Goal: Task Accomplishment & Management: Complete application form

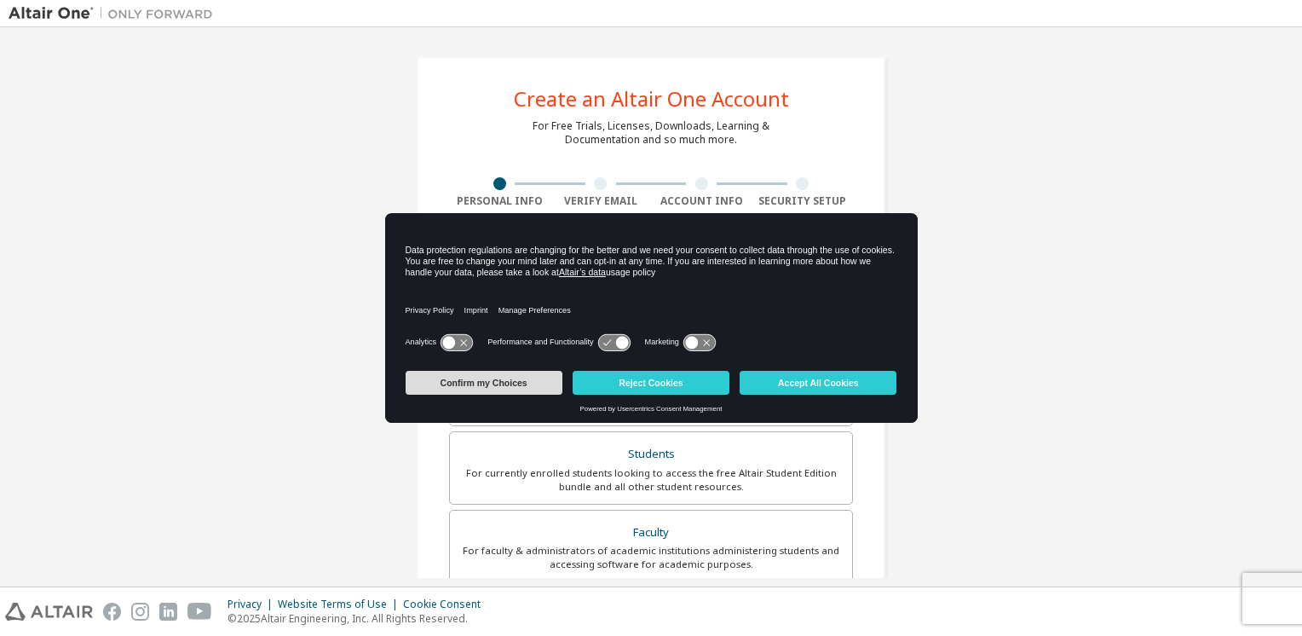
click at [532, 383] on button "Confirm my Choices" at bounding box center [484, 383] width 157 height 24
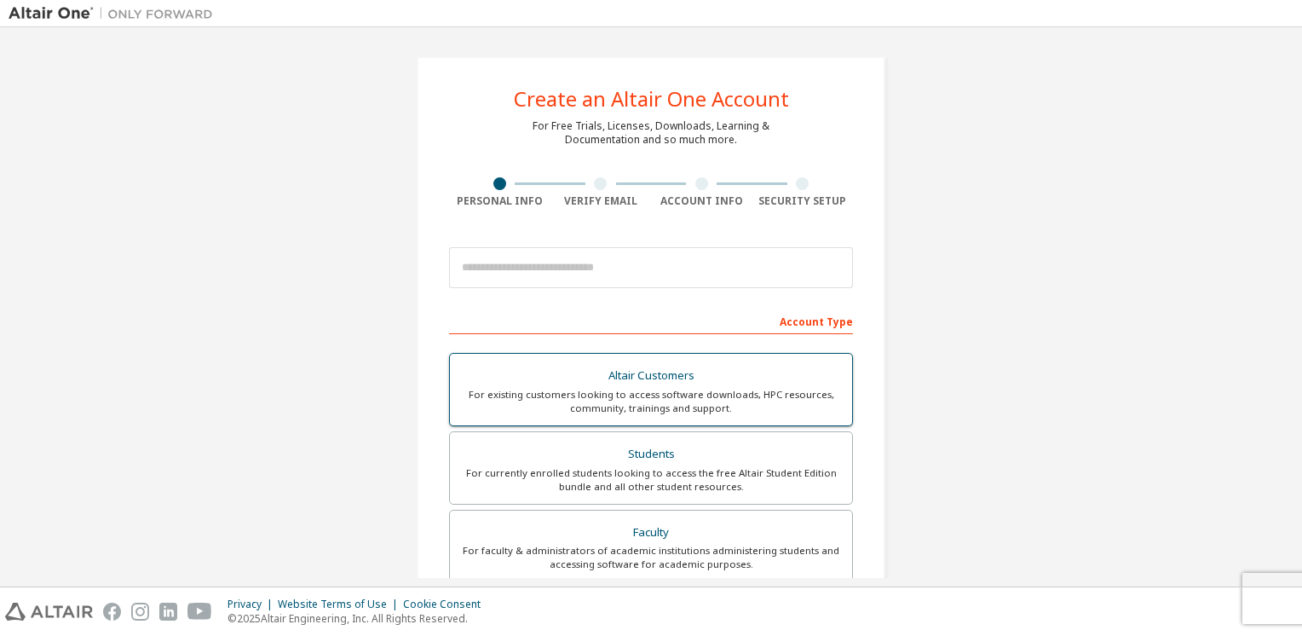
scroll to position [51, 0]
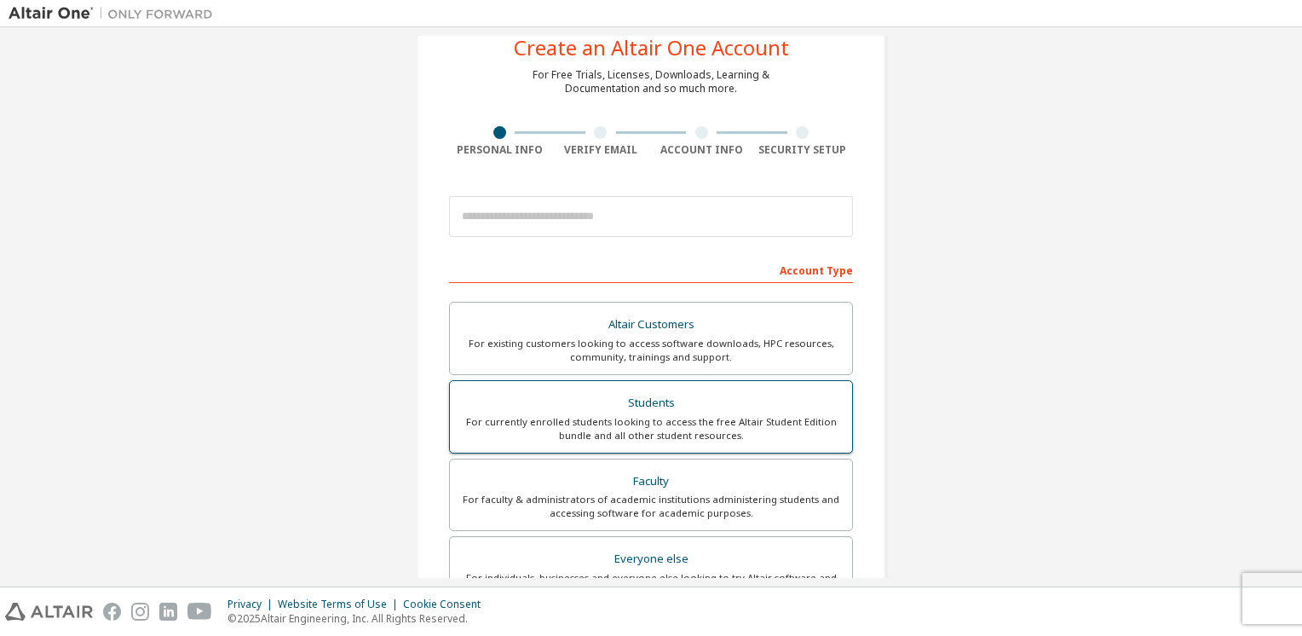
click at [645, 415] on div "For currently enrolled students looking to access the free Altair Student Editi…" at bounding box center [651, 428] width 382 height 27
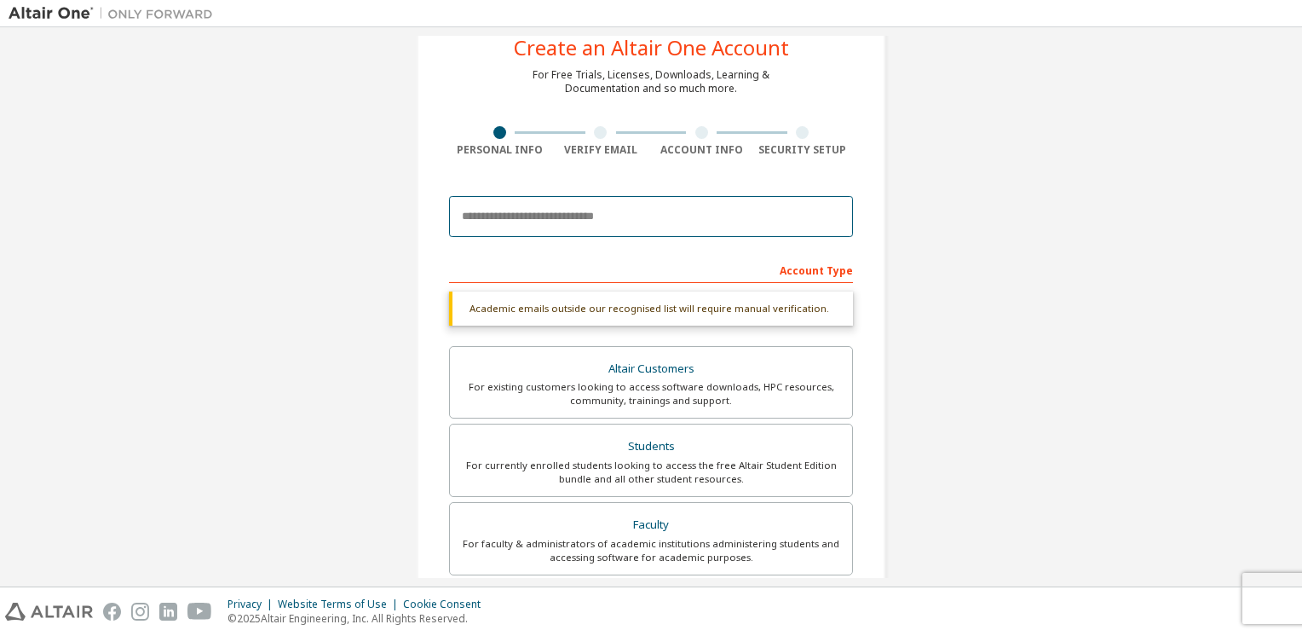
click at [569, 203] on input "email" at bounding box center [651, 216] width 404 height 41
click at [529, 225] on input "email" at bounding box center [651, 216] width 404 height 41
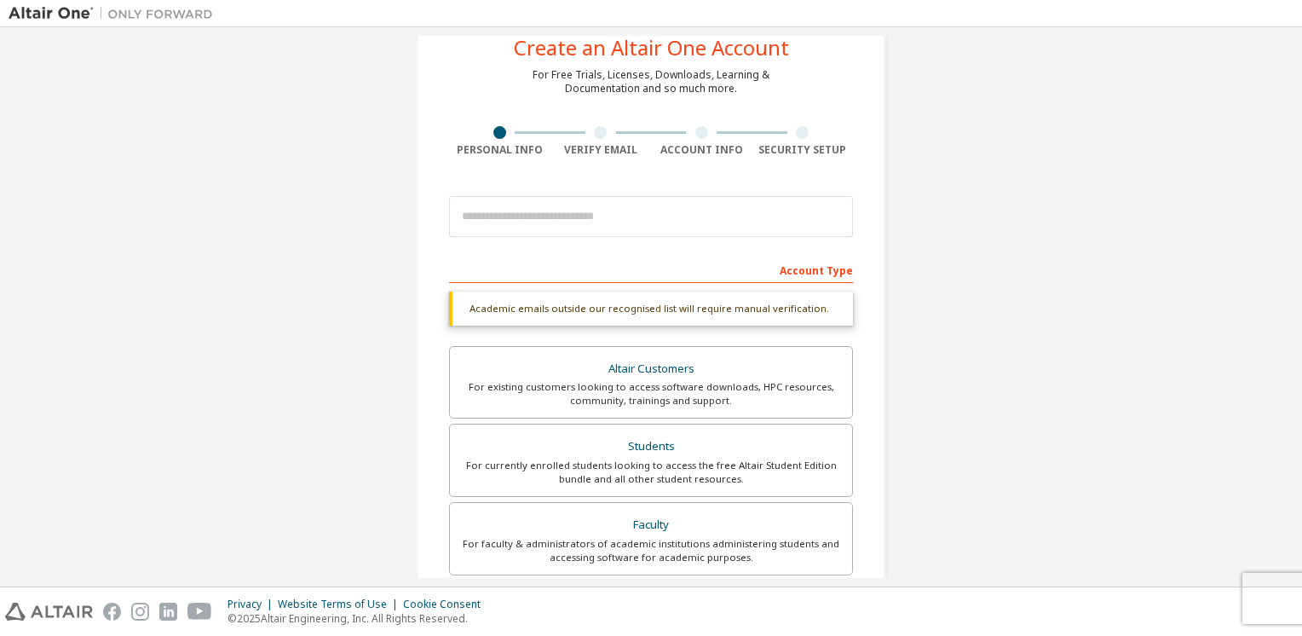
click at [365, 319] on div "Create an Altair One Account For Free Trials, Licenses, Downloads, Learning & D…" at bounding box center [651, 458] width 1285 height 947
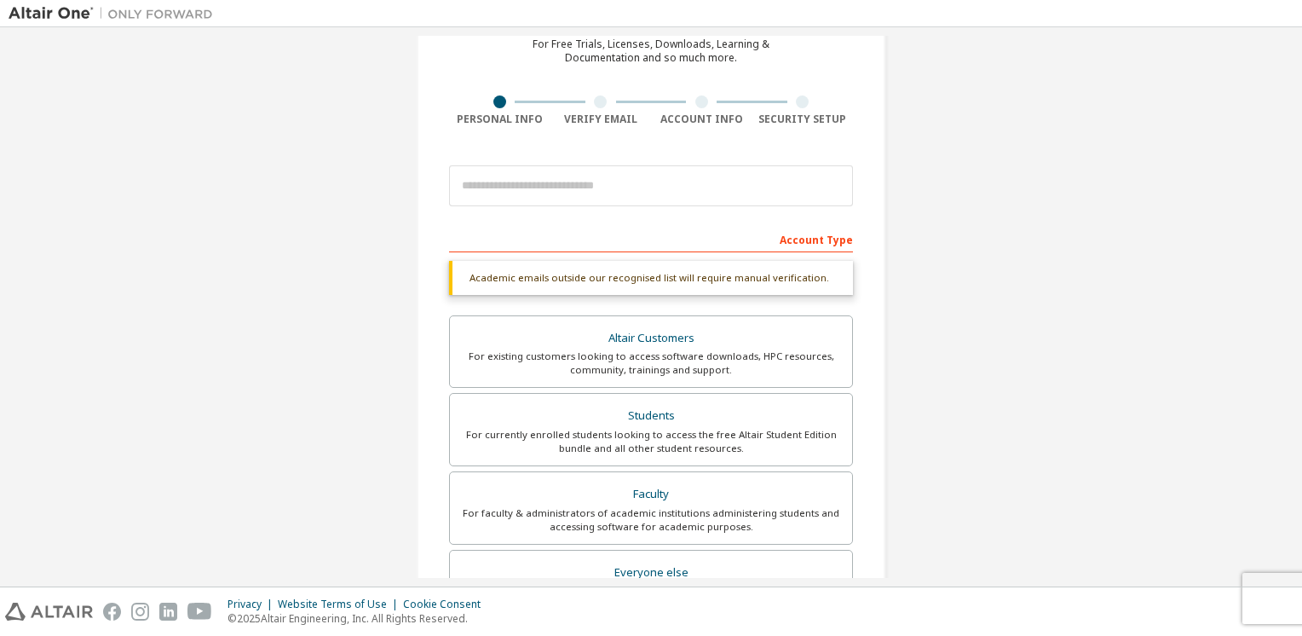
scroll to position [84, 0]
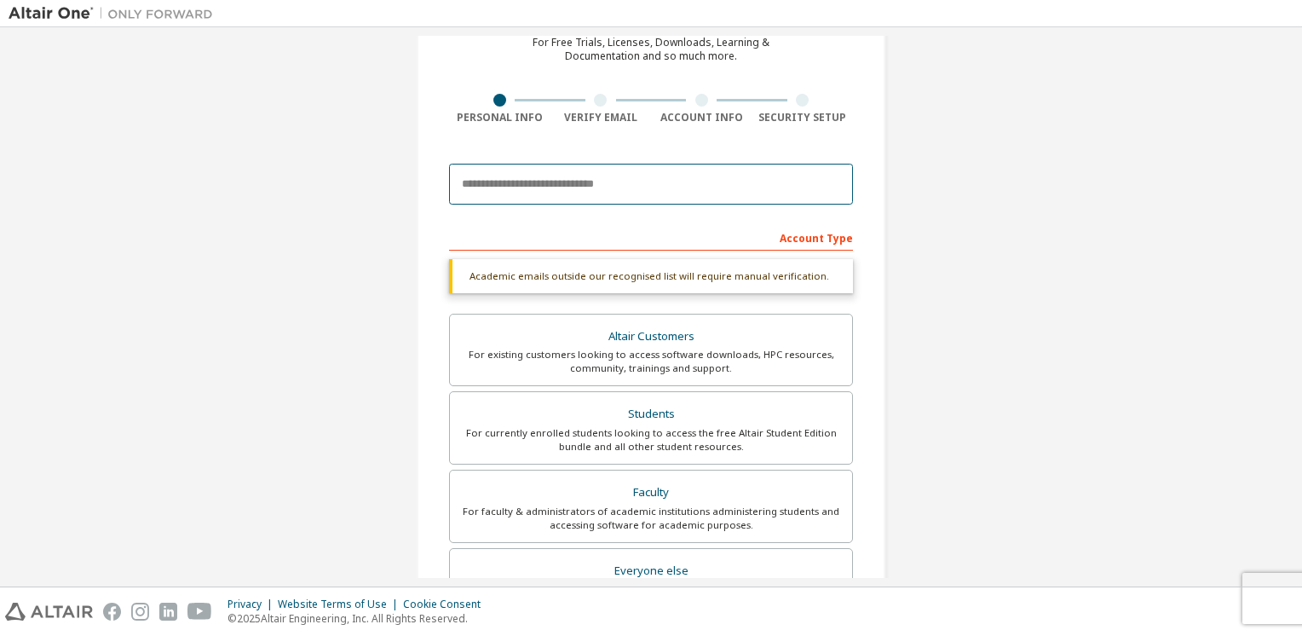
click at [531, 188] on input "email" at bounding box center [651, 184] width 404 height 41
paste input "**********"
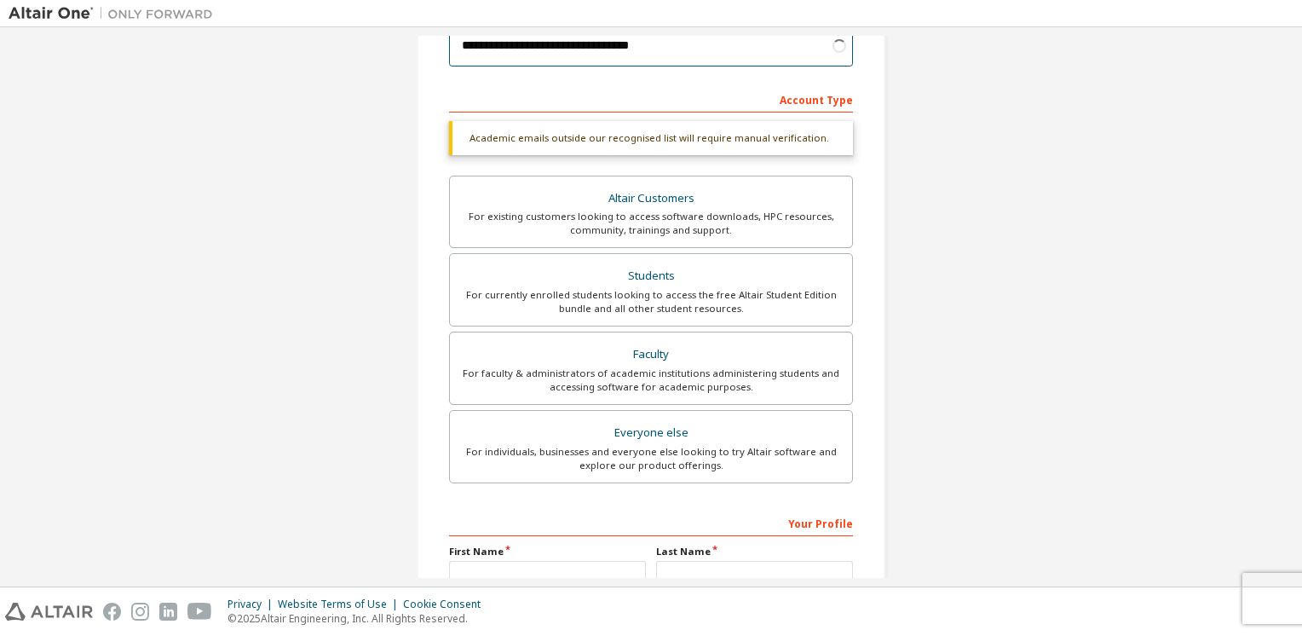
scroll to position [225, 0]
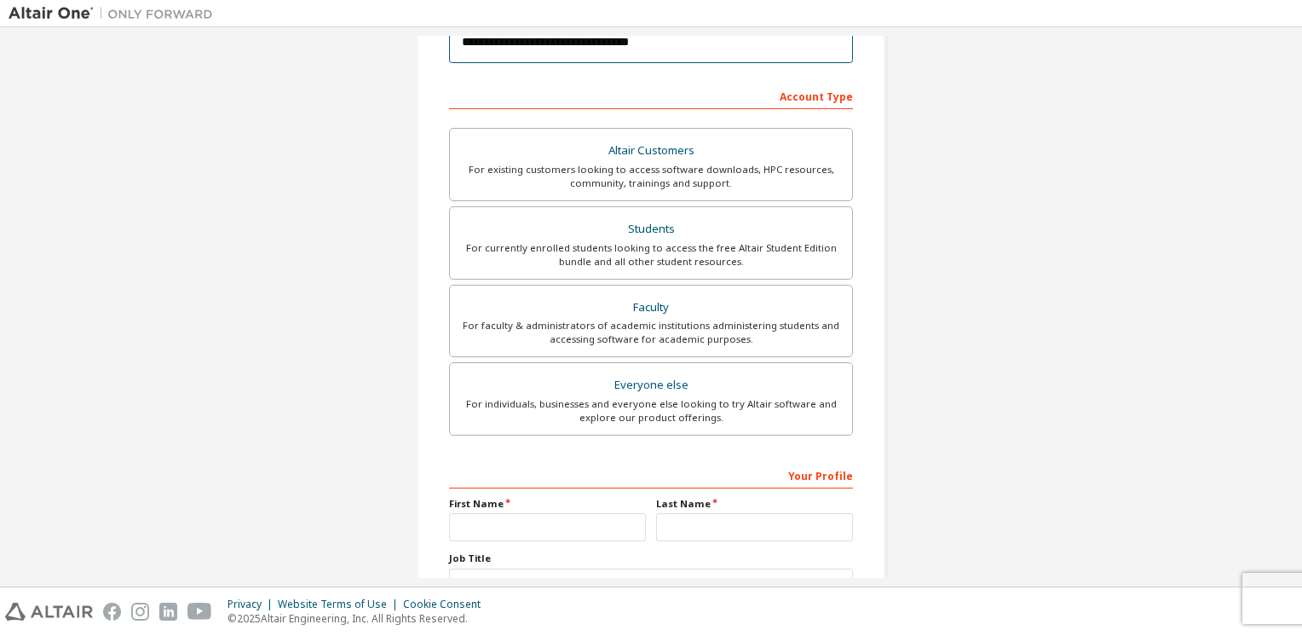
type input "**********"
click at [549, 557] on label "Job Title" at bounding box center [651, 558] width 404 height 14
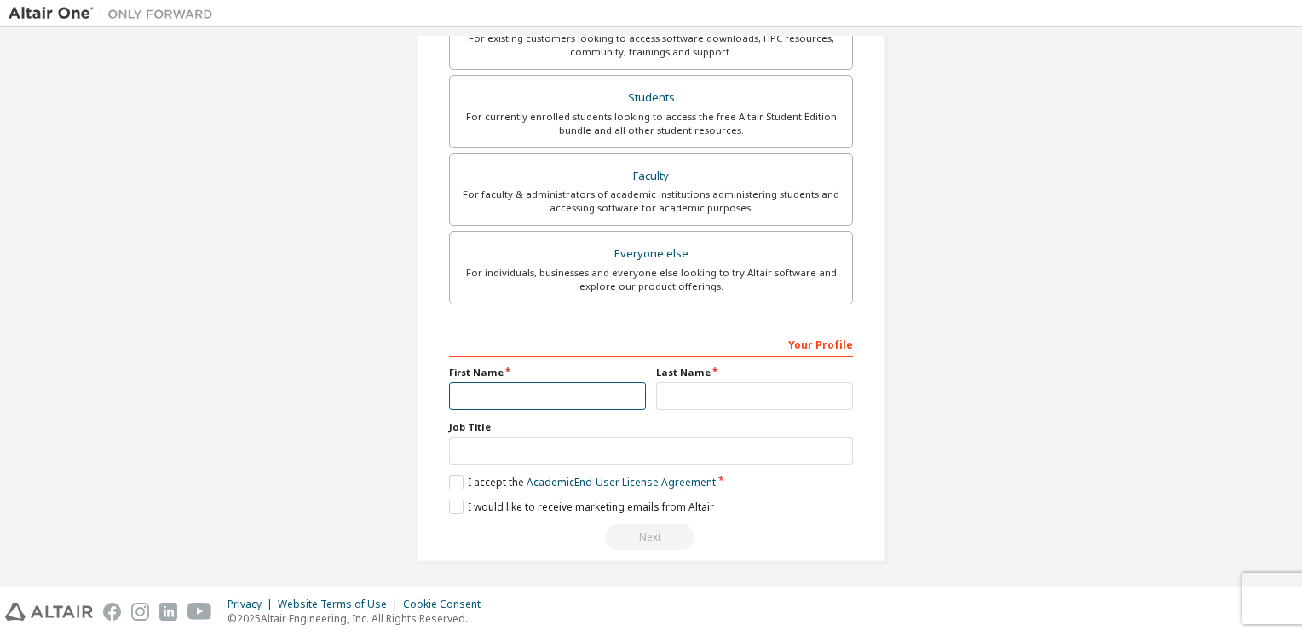
click at [489, 398] on input "text" at bounding box center [547, 396] width 197 height 28
type input "****"
click at [697, 407] on input "text" at bounding box center [754, 396] width 197 height 28
type input "**********"
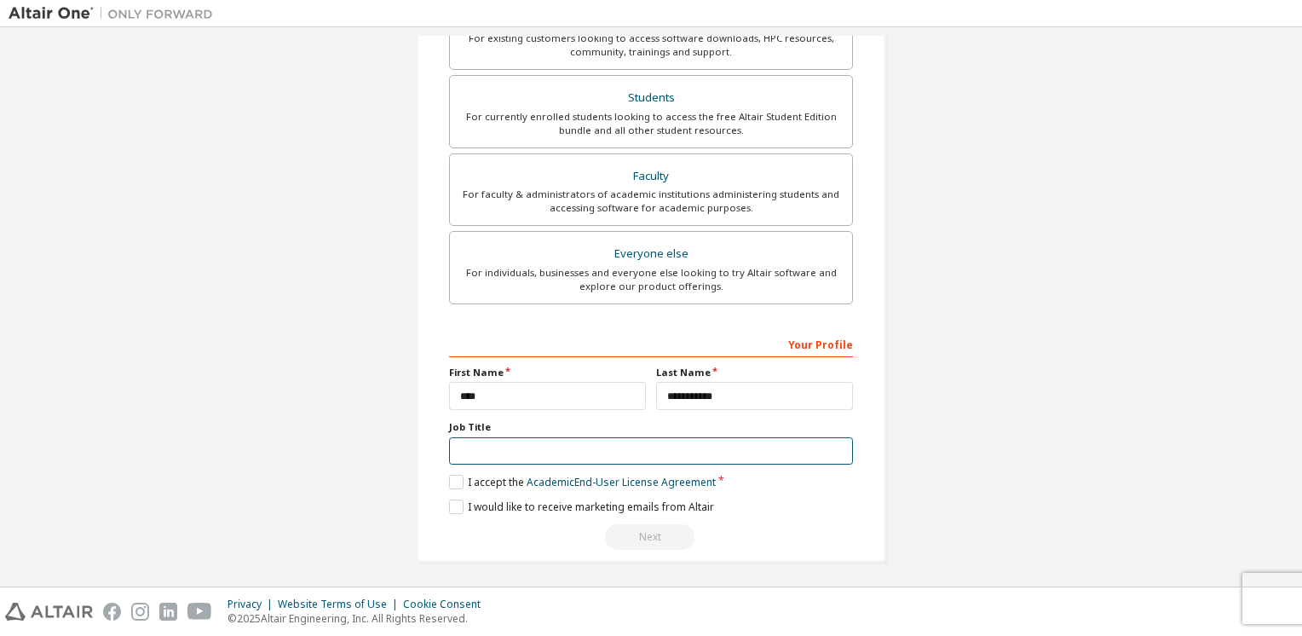
click at [650, 445] on input "text" at bounding box center [651, 451] width 404 height 28
type input "*******"
click at [453, 505] on label "I would like to receive marketing emails from Altair" at bounding box center [581, 507] width 265 height 14
click at [450, 475] on label "I accept the Academic End-User License Agreement" at bounding box center [582, 482] width 267 height 14
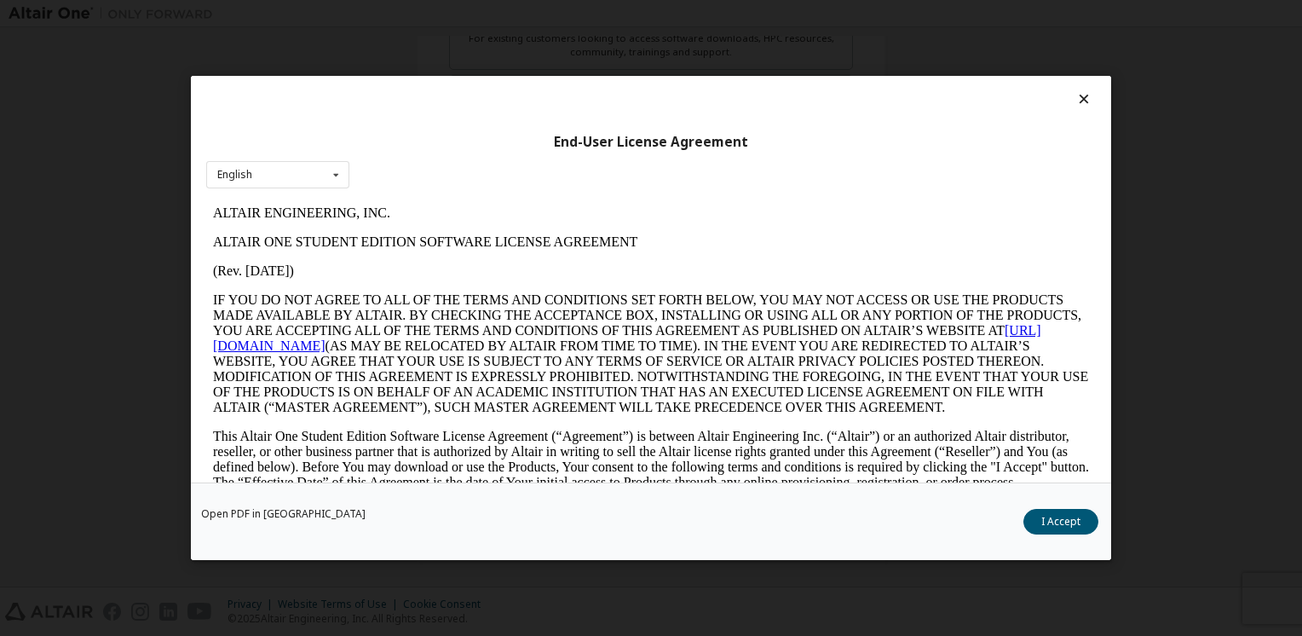
scroll to position [0, 0]
click at [1057, 510] on button "I Accept" at bounding box center [1061, 522] width 75 height 26
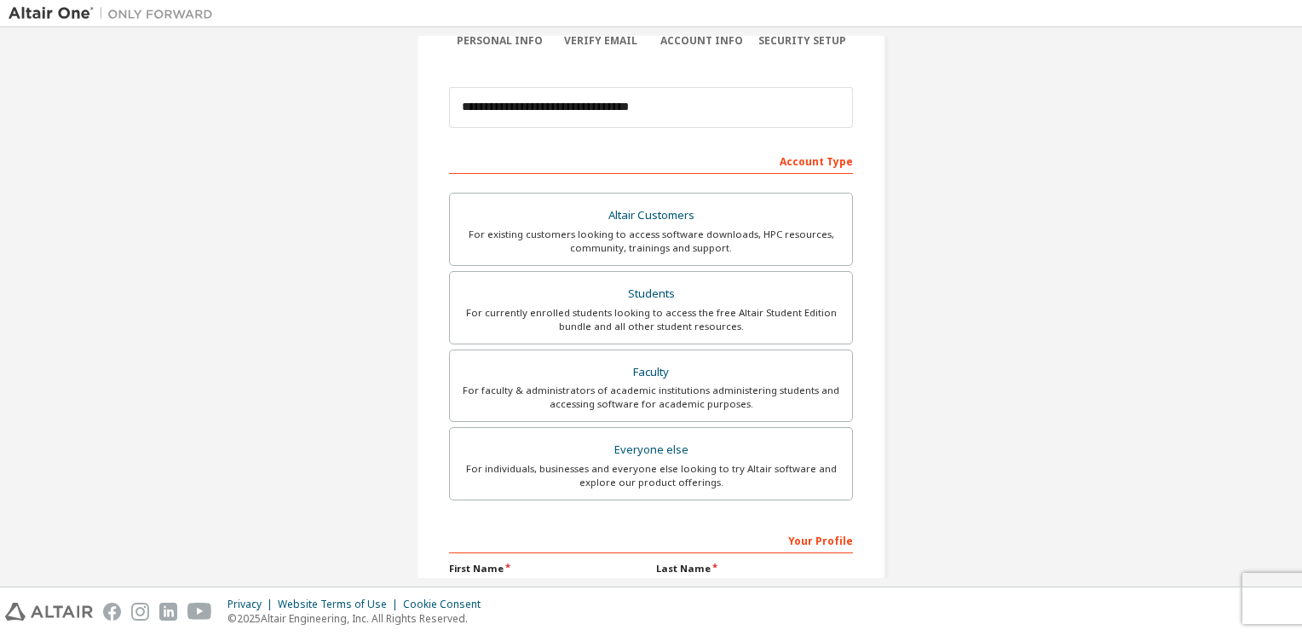
scroll to position [356, 0]
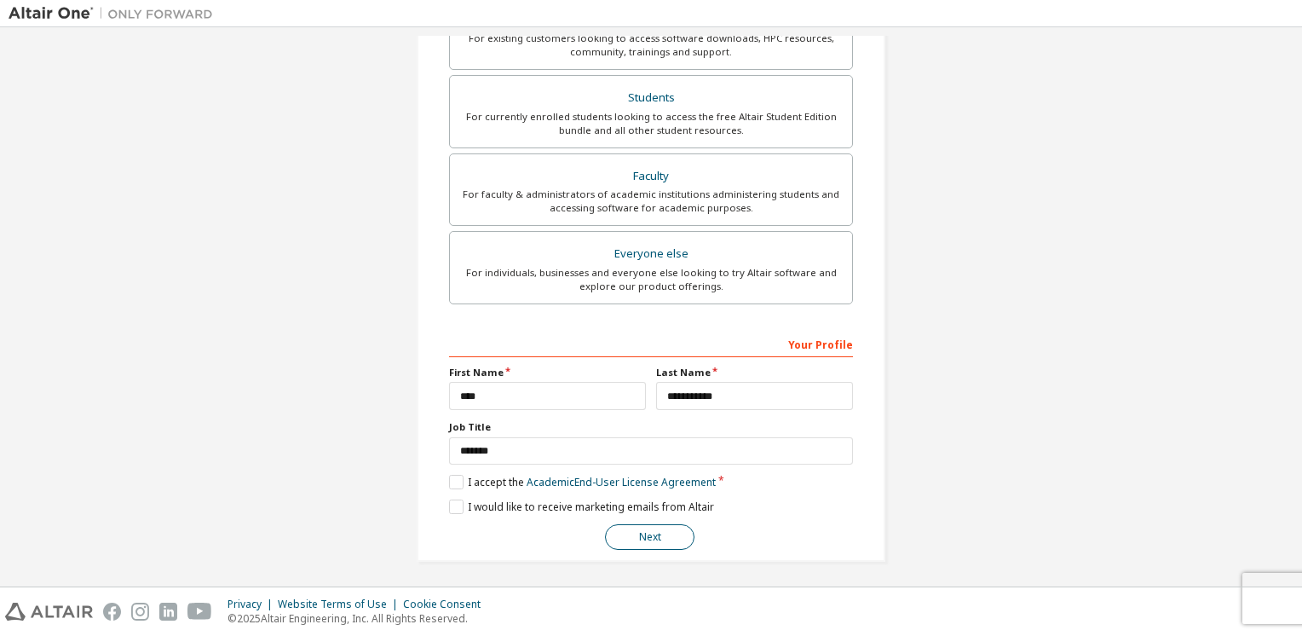
click at [649, 535] on button "Next" at bounding box center [650, 537] width 90 height 26
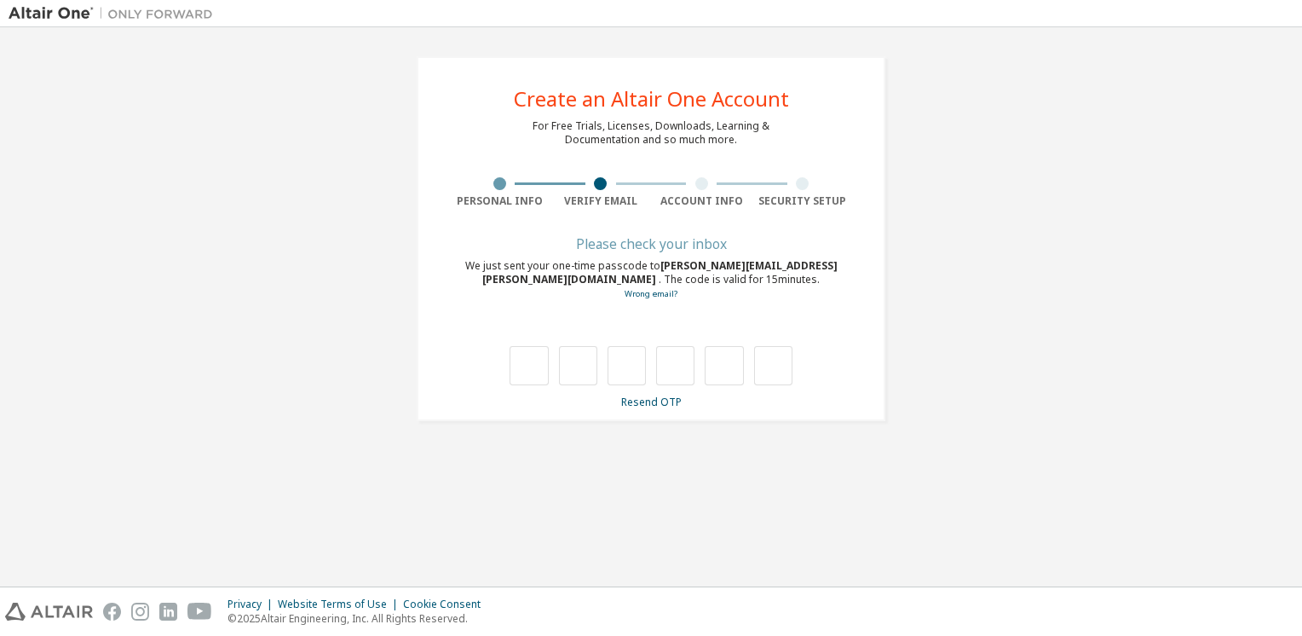
type input "*"
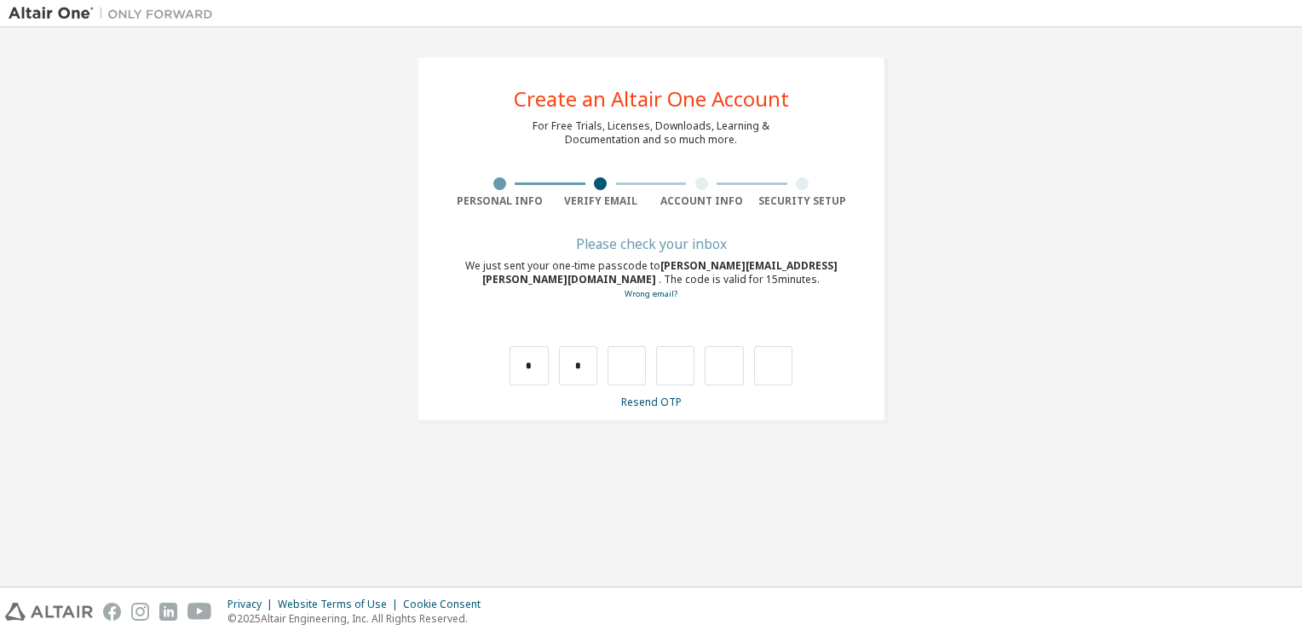
type input "*"
